Goal: Check status: Check status

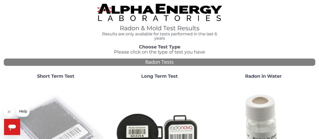
click at [49, 110] on img at bounding box center [56, 133] width 100 height 100
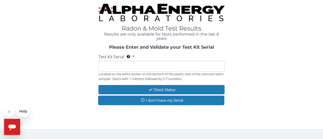
click at [116, 66] on input "Test Kit Serial Located on the white sticker on the bottom of the plastic side …" at bounding box center [161, 66] width 126 height 11
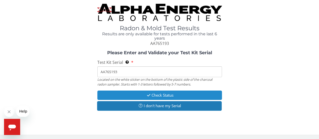
type input "AA765193"
click at [166, 96] on button "Check Status" at bounding box center [159, 95] width 125 height 9
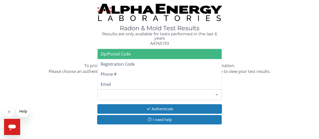
click at [143, 92] on div "Please make a selection" at bounding box center [159, 94] width 125 height 11
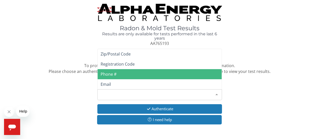
click at [125, 76] on span "Phone #" at bounding box center [160, 74] width 124 height 10
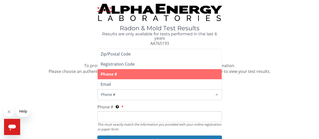
click at [119, 96] on span "Phone #" at bounding box center [156, 95] width 112 height 6
click at [132, 73] on span "Phone #" at bounding box center [160, 74] width 124 height 10
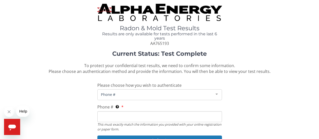
click at [128, 93] on span "Phone #" at bounding box center [156, 95] width 112 height 6
click at [110, 116] on input "Phone # This must exactly match the information you provided with your online r…" at bounding box center [159, 116] width 125 height 11
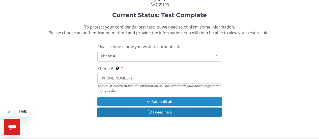
scroll to position [43, 0]
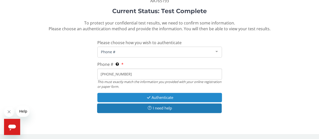
type input "[PHONE_NUMBER]"
click at [143, 98] on button "Authenticate" at bounding box center [159, 97] width 125 height 9
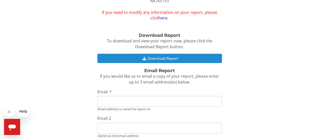
click at [167, 59] on button "Download Report" at bounding box center [159, 58] width 125 height 9
